Goal: Transaction & Acquisition: Purchase product/service

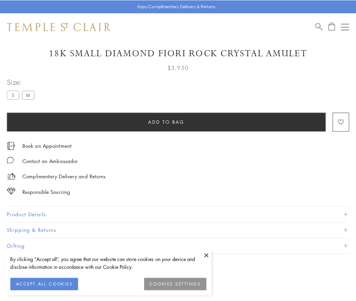
scroll to position [38, 0]
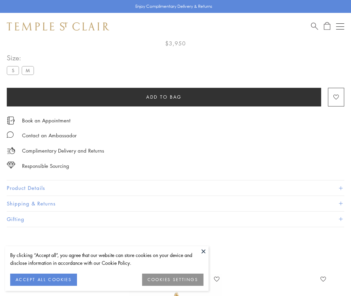
click at [164, 97] on span "Add to bag" at bounding box center [164, 96] width 36 height 7
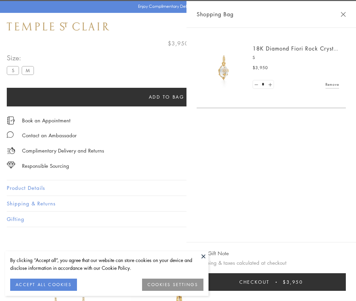
click at [280, 282] on button "Checkout $3,950" at bounding box center [271, 282] width 149 height 18
